Goal: Task Accomplishment & Management: Use online tool/utility

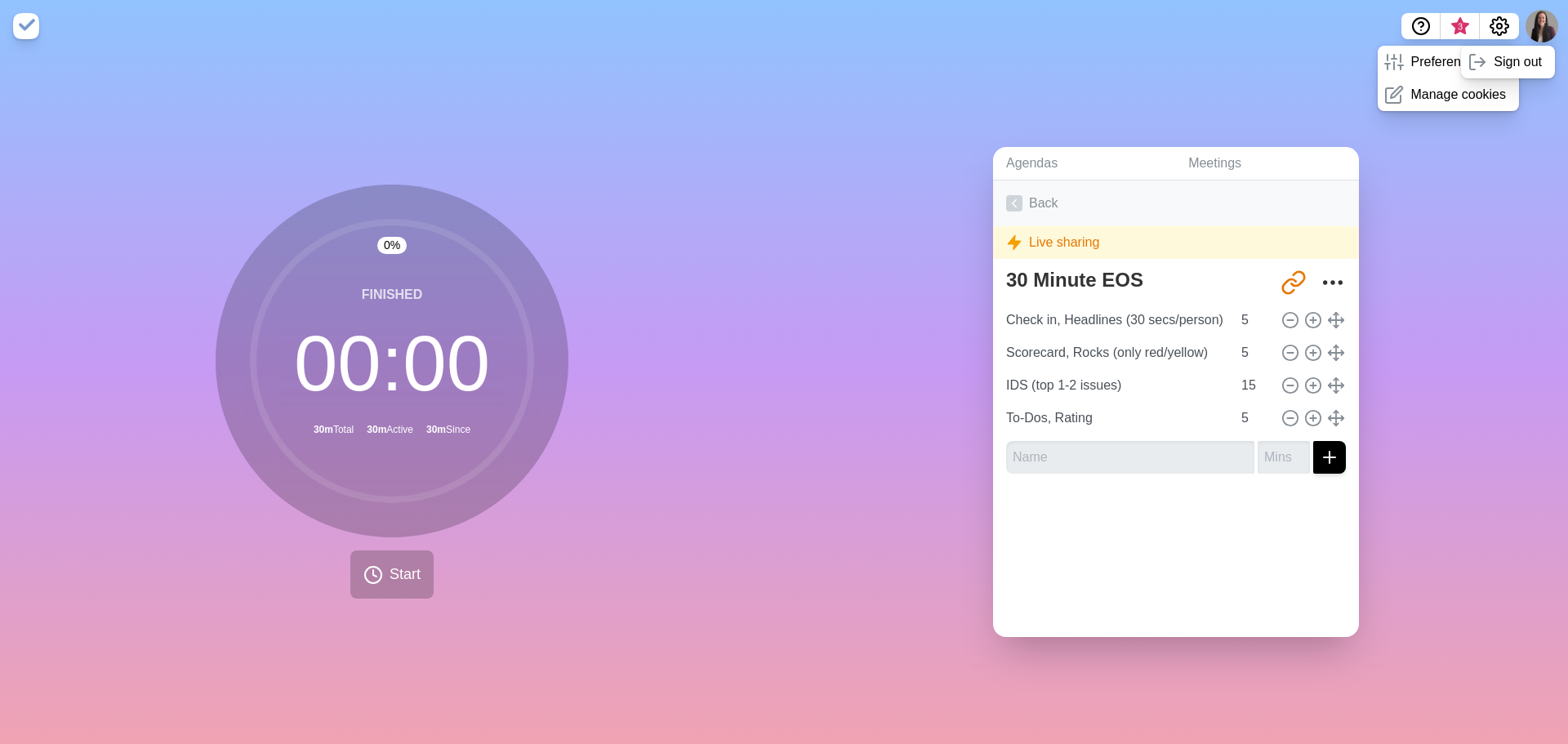
click at [1011, 198] on icon at bounding box center [1014, 203] width 16 height 16
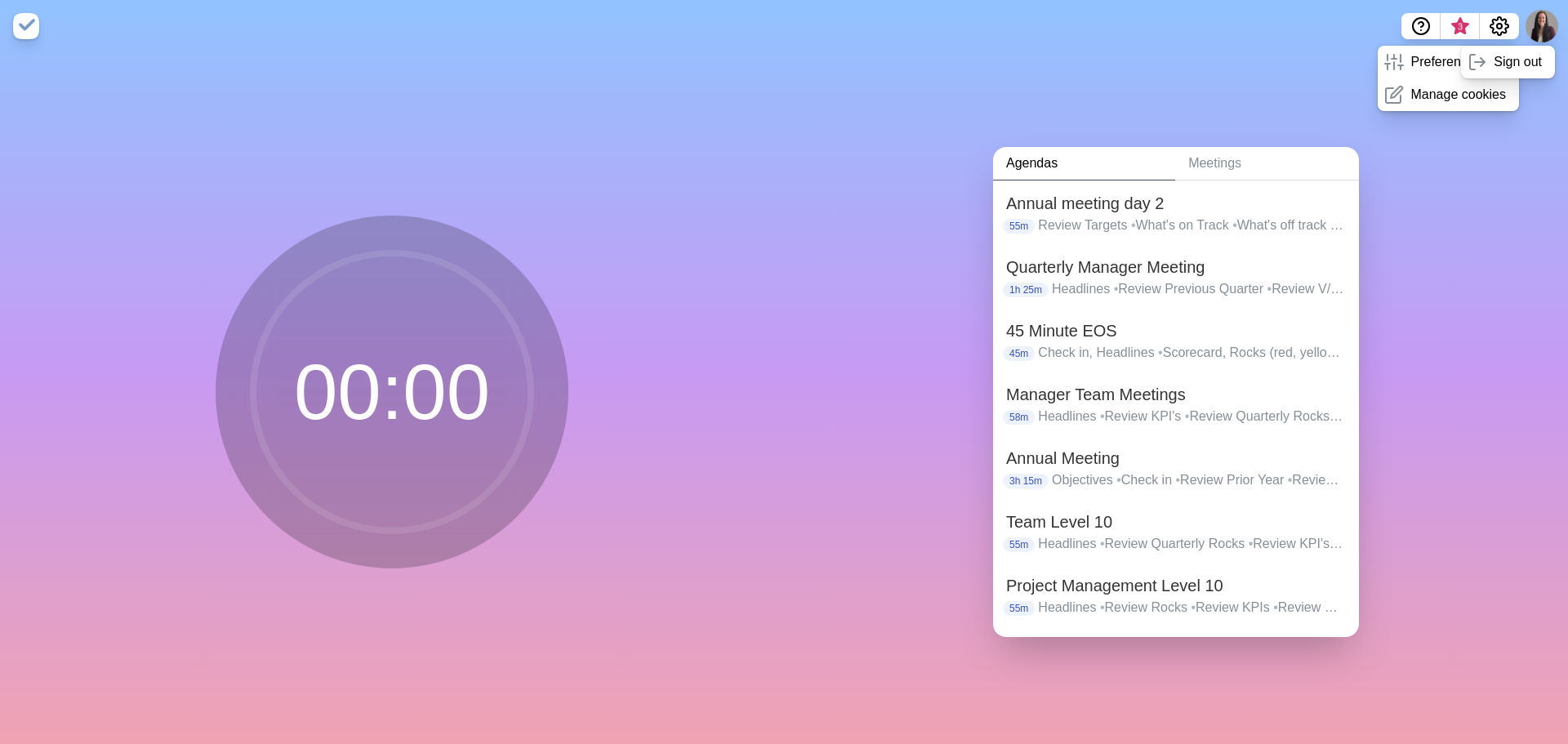
scroll to position [354, 0]
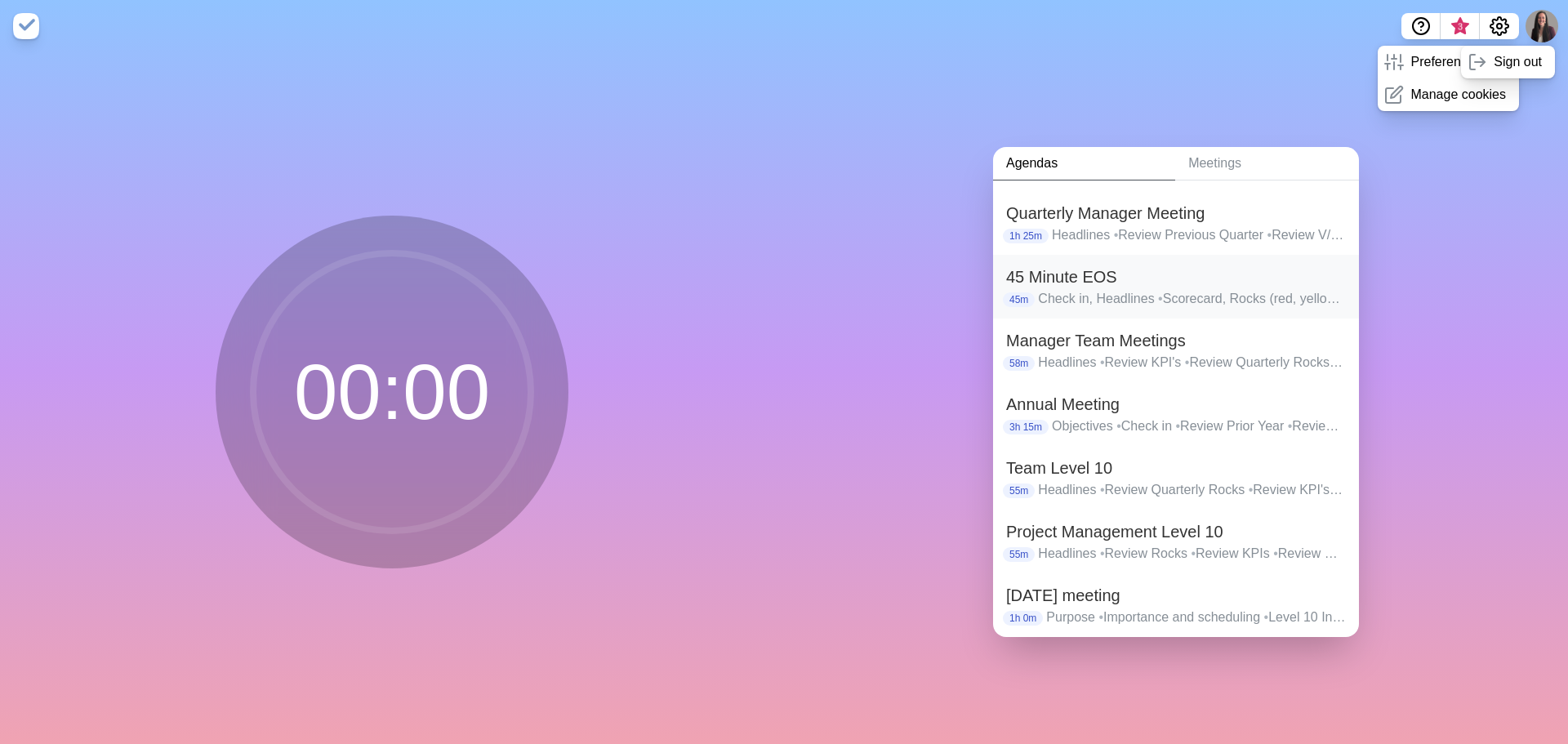
click at [1095, 309] on div "45 Minute EOS 45m Check in, Headlines • Scorecard, Rocks (red, yellow only) • I…" at bounding box center [1176, 286] width 366 height 64
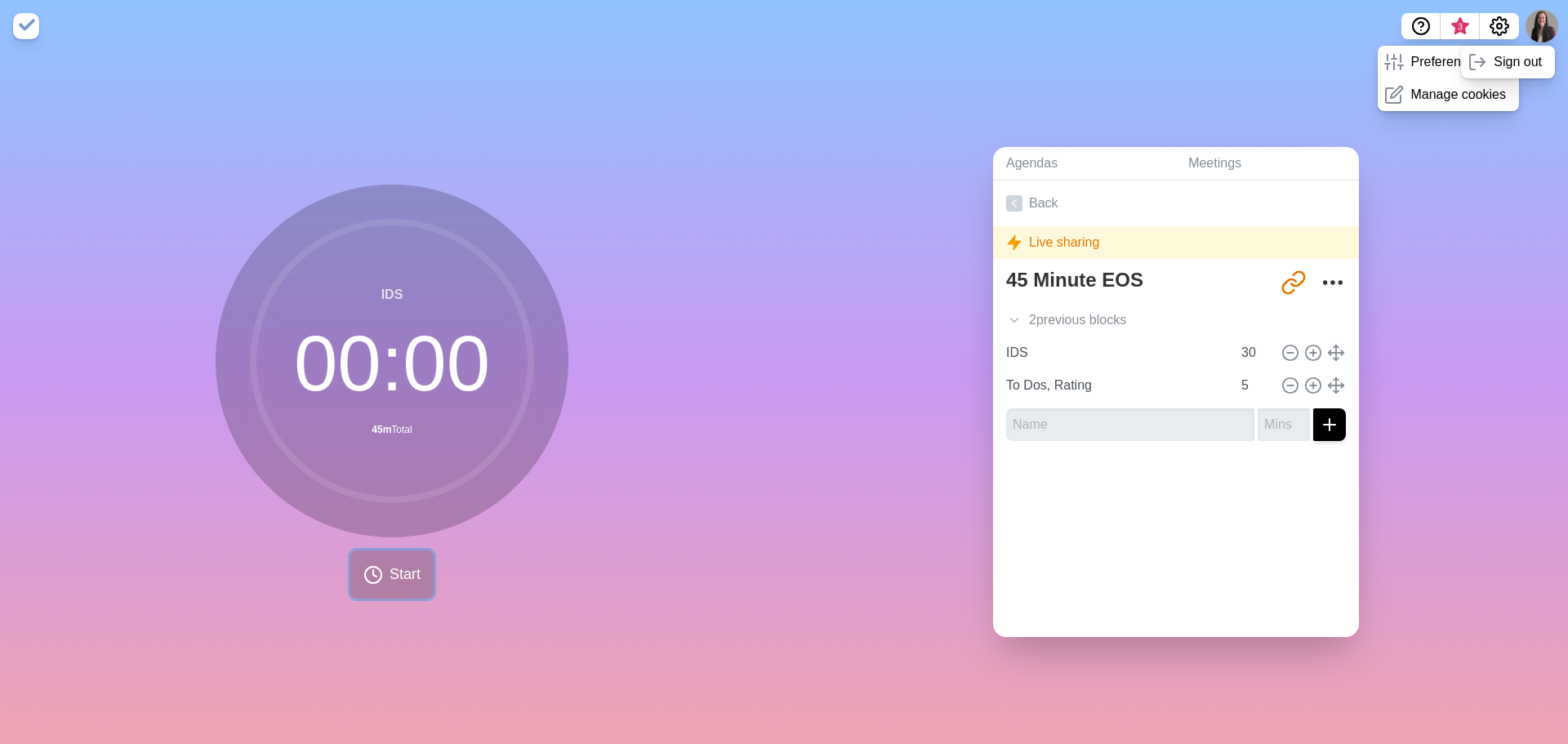
click at [398, 551] on button "Start" at bounding box center [391, 575] width 83 height 48
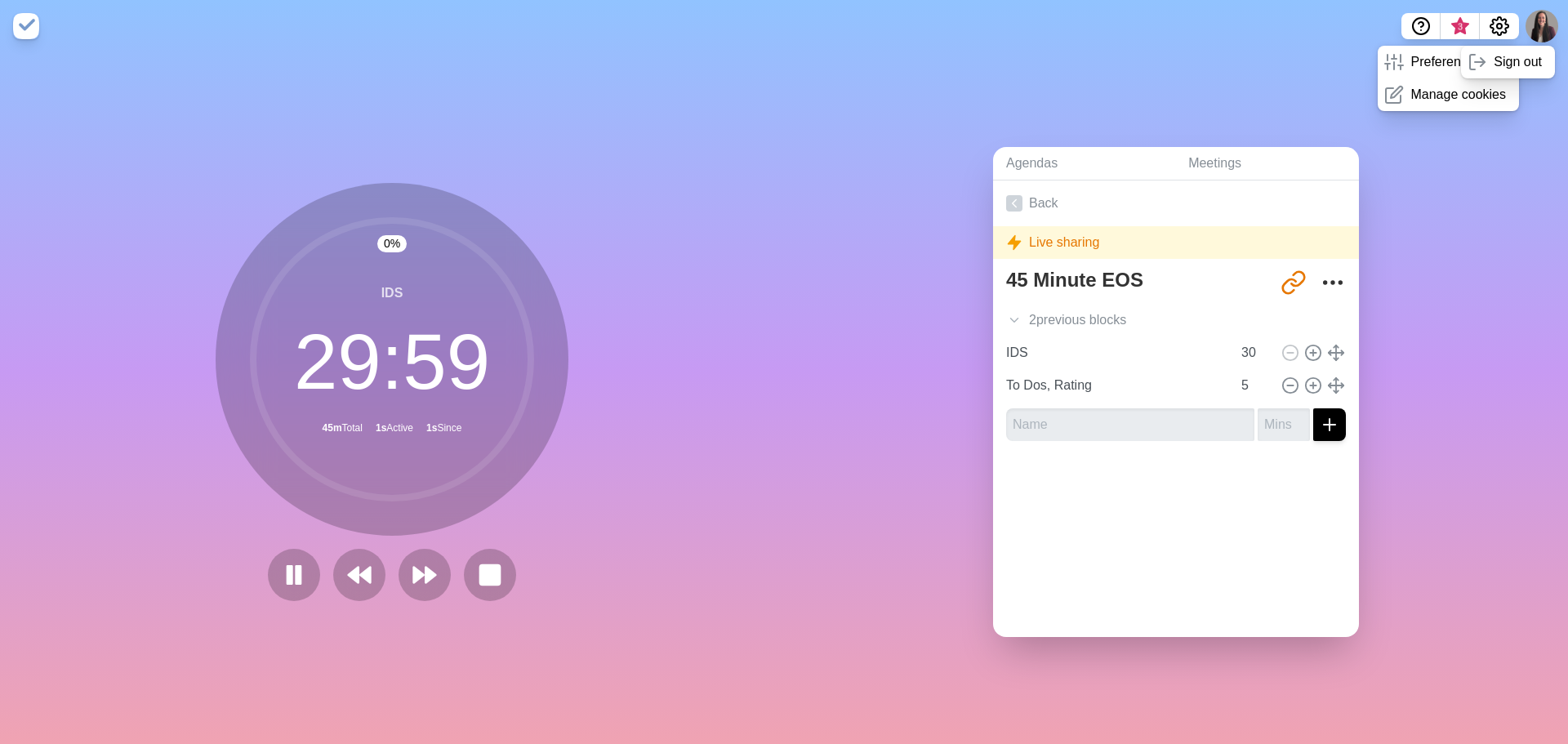
click at [330, 553] on div at bounding box center [392, 575] width 261 height 52
click at [346, 560] on icon at bounding box center [359, 574] width 28 height 28
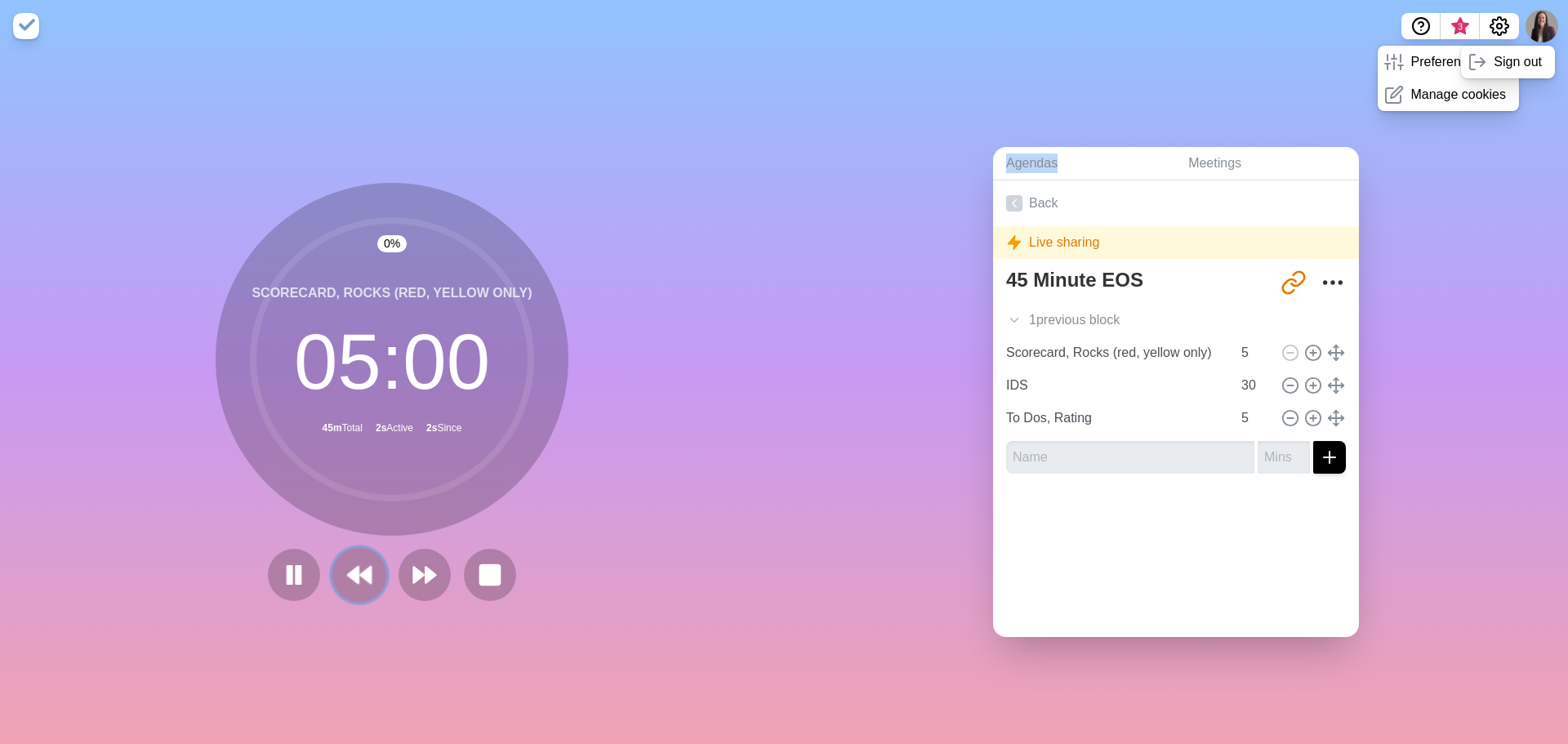
click at [346, 560] on icon at bounding box center [359, 574] width 28 height 28
